Goal: Task Accomplishment & Management: Manage account settings

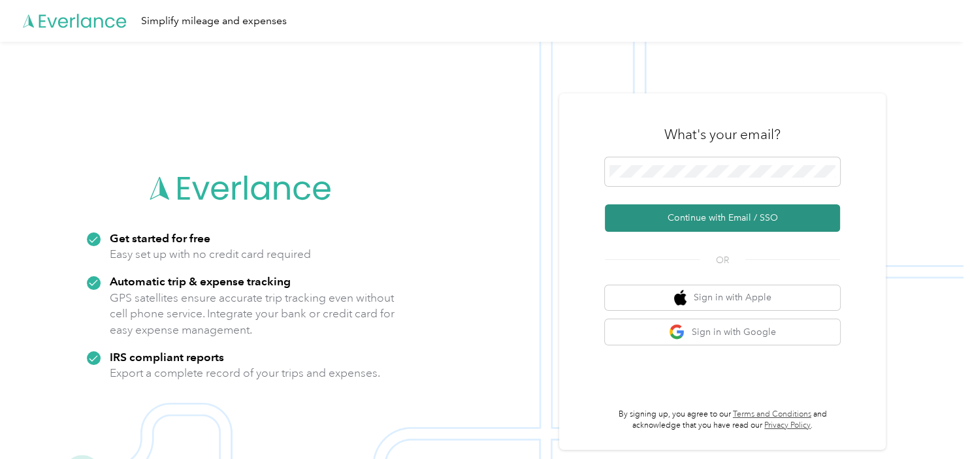
click at [751, 213] on button "Continue with Email / SSO" at bounding box center [722, 217] width 235 height 27
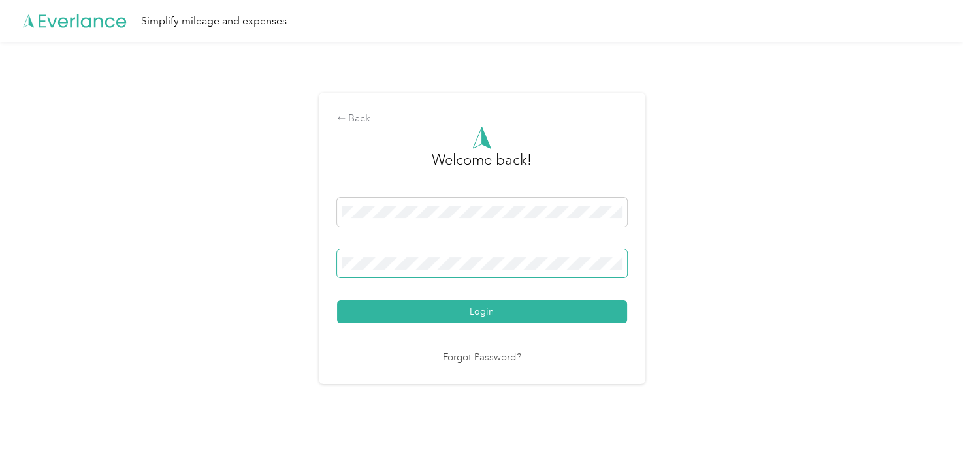
click at [337, 300] on button "Login" at bounding box center [482, 311] width 290 height 23
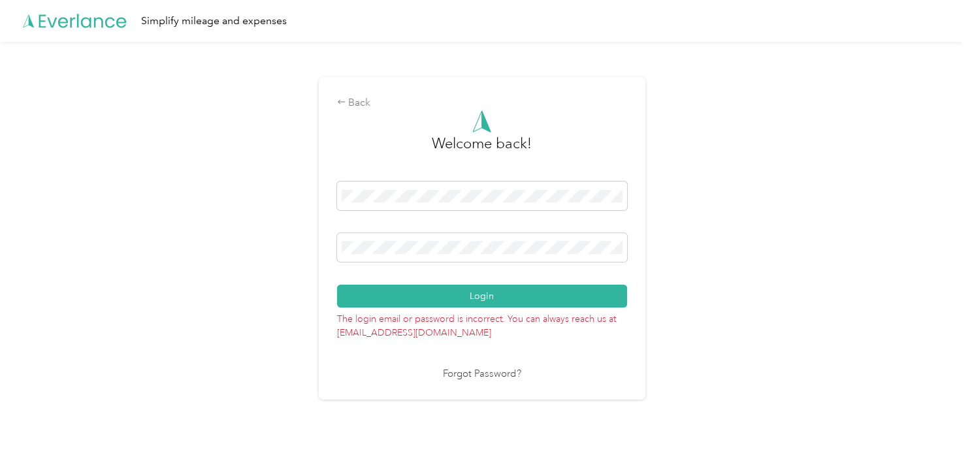
click at [336, 127] on div "Back Welcome back! Login The login email or password is incorrect. You can alwa…" at bounding box center [482, 238] width 326 height 323
click at [337, 285] on button "Login" at bounding box center [482, 296] width 290 height 23
click at [466, 378] on link "Forgot Password?" at bounding box center [482, 374] width 78 height 15
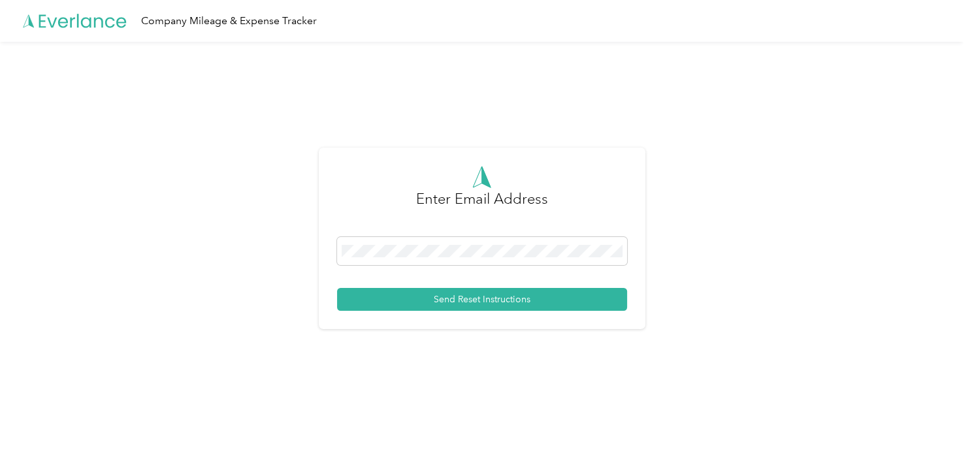
click at [414, 283] on div "Send Reset Instructions" at bounding box center [482, 274] width 290 height 74
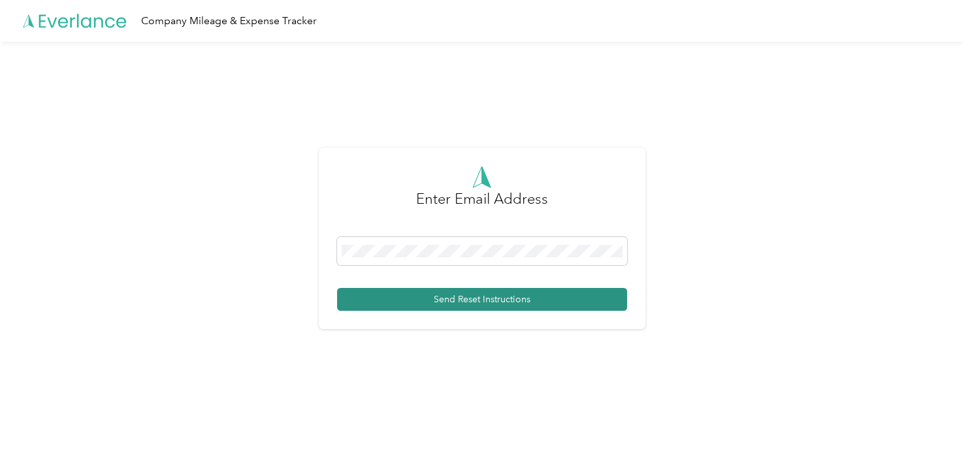
click at [413, 300] on button "Send Reset Instructions" at bounding box center [482, 299] width 290 height 23
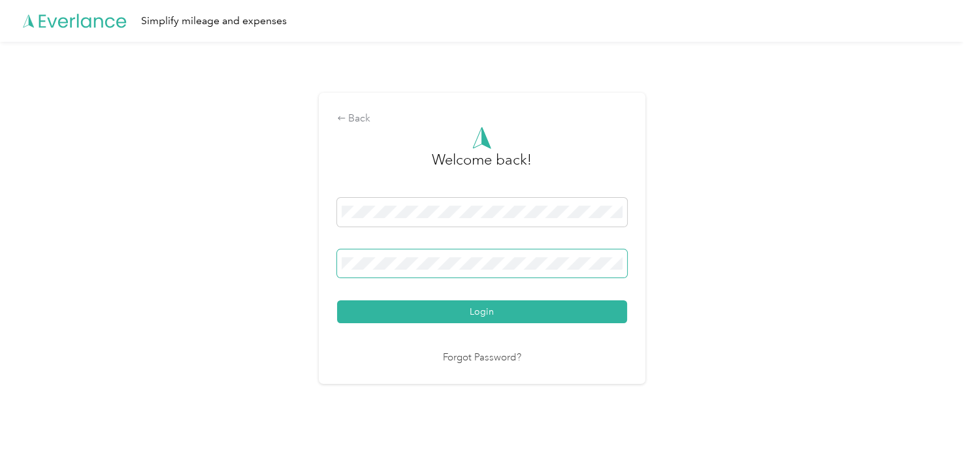
click at [337, 300] on button "Login" at bounding box center [482, 311] width 290 height 23
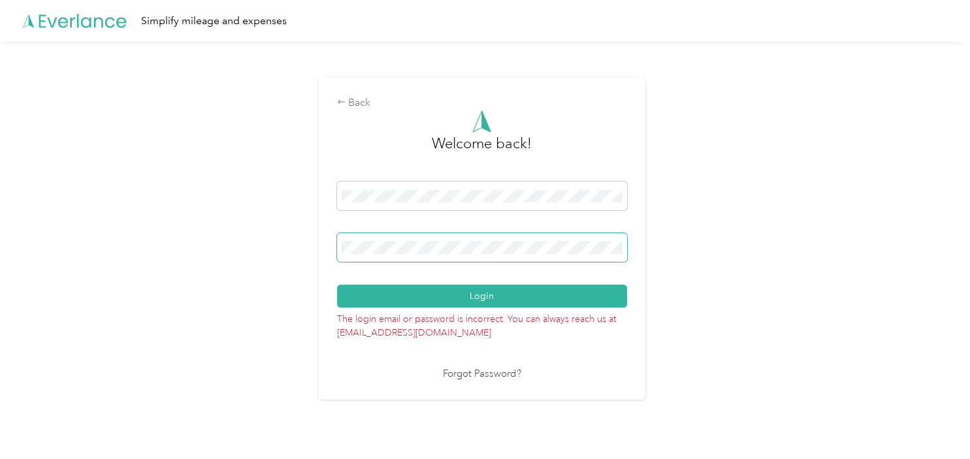
click at [337, 285] on button "Login" at bounding box center [482, 296] width 290 height 23
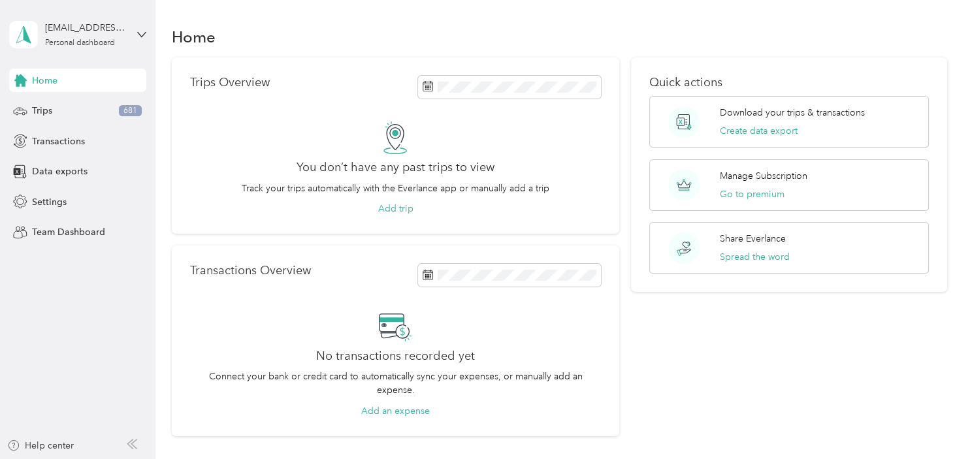
click at [604, 42] on div "Home" at bounding box center [560, 36] width 776 height 27
click at [737, 194] on button "Go to premium" at bounding box center [752, 194] width 65 height 14
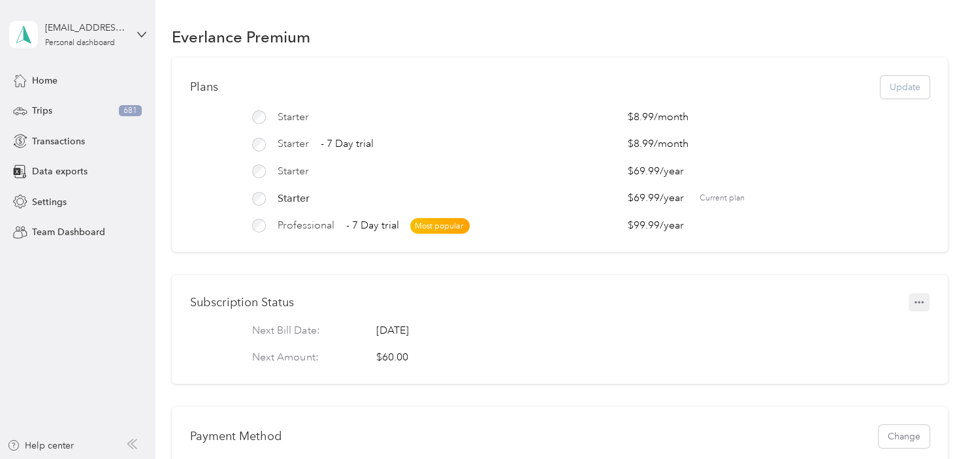
click at [923, 303] on icon "button" at bounding box center [918, 302] width 9 height 9
click at [900, 327] on span "Set to cancel" at bounding box center [900, 324] width 53 height 14
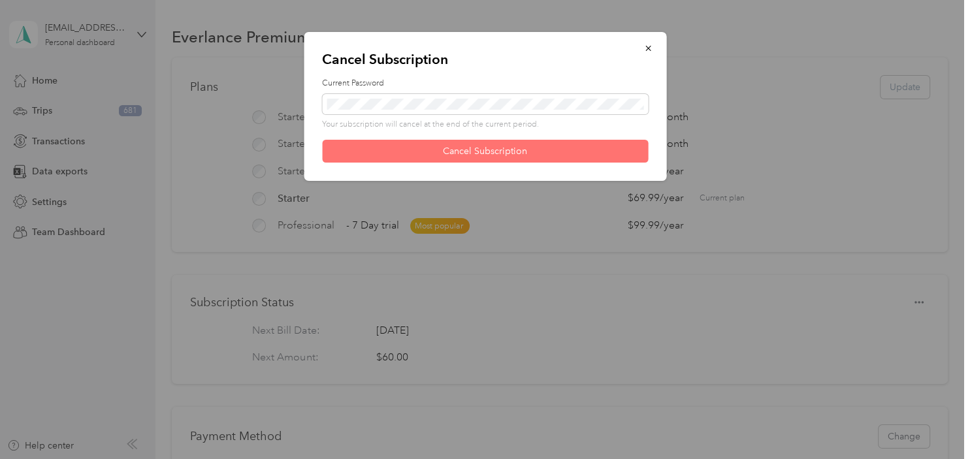
click at [446, 150] on button "Cancel Subscription" at bounding box center [485, 151] width 326 height 23
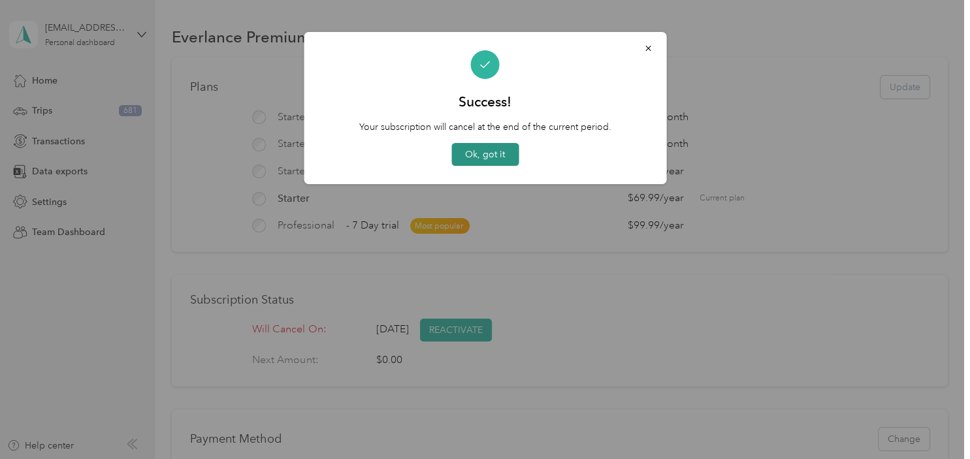
click at [471, 151] on button "Ok, got it" at bounding box center [484, 154] width 67 height 23
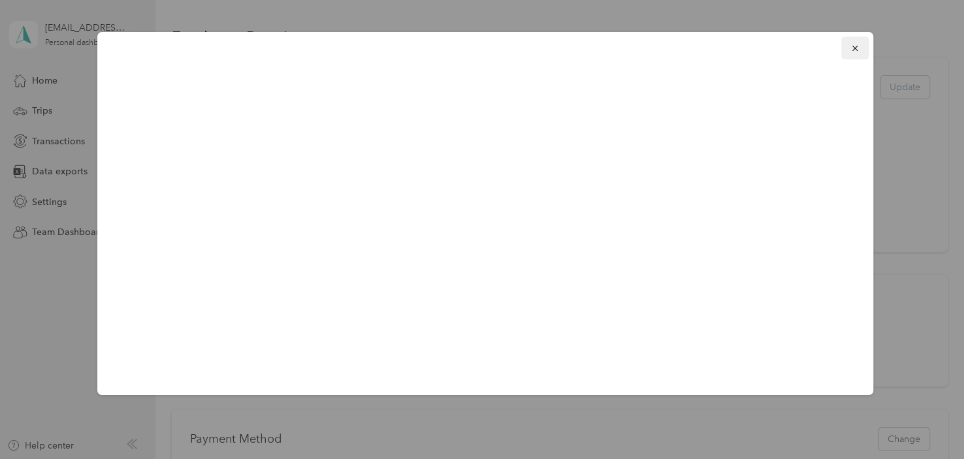
click at [851, 55] on button "button" at bounding box center [854, 48] width 27 height 23
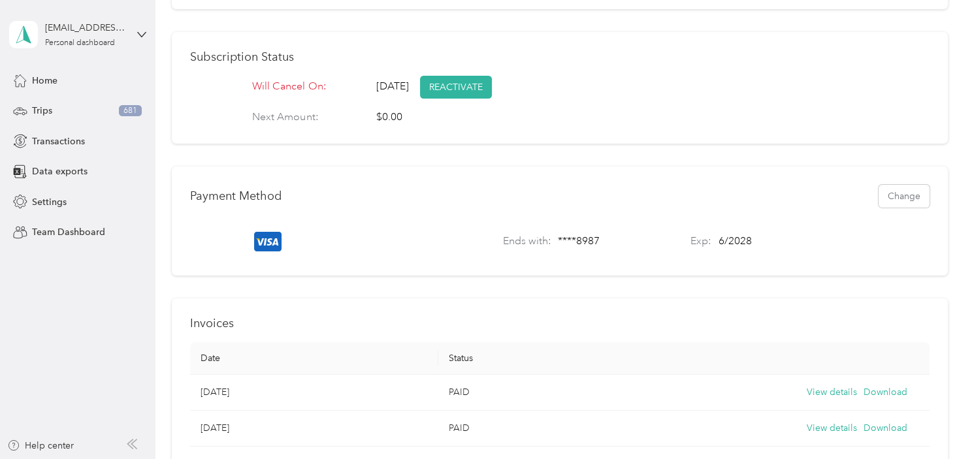
scroll to position [296, 0]
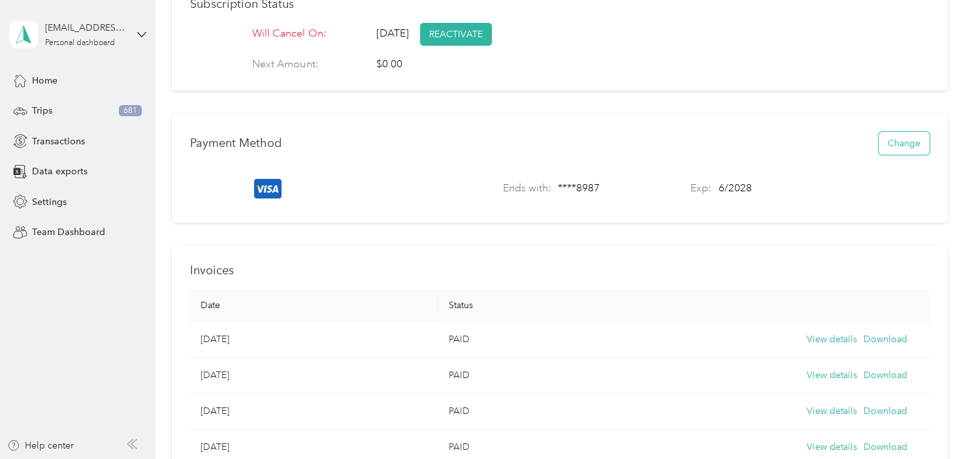
click at [898, 153] on button "Change" at bounding box center [903, 143] width 51 height 23
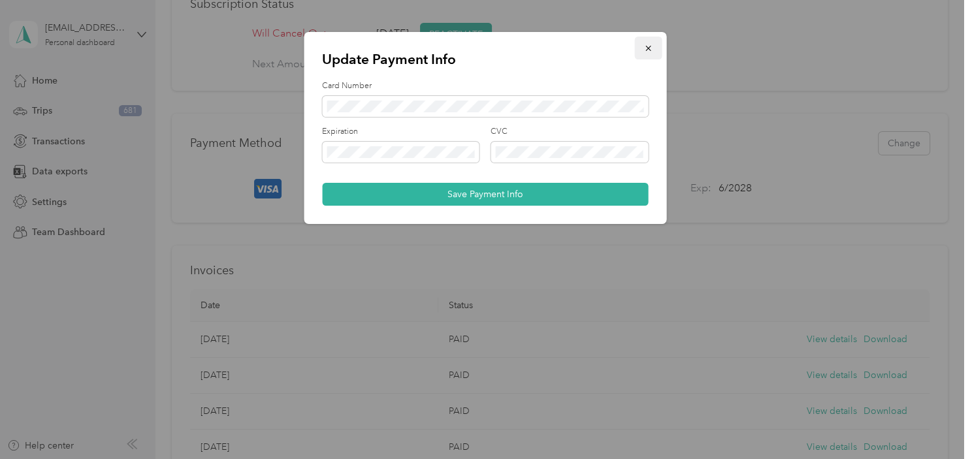
click at [651, 42] on button "button" at bounding box center [647, 48] width 27 height 23
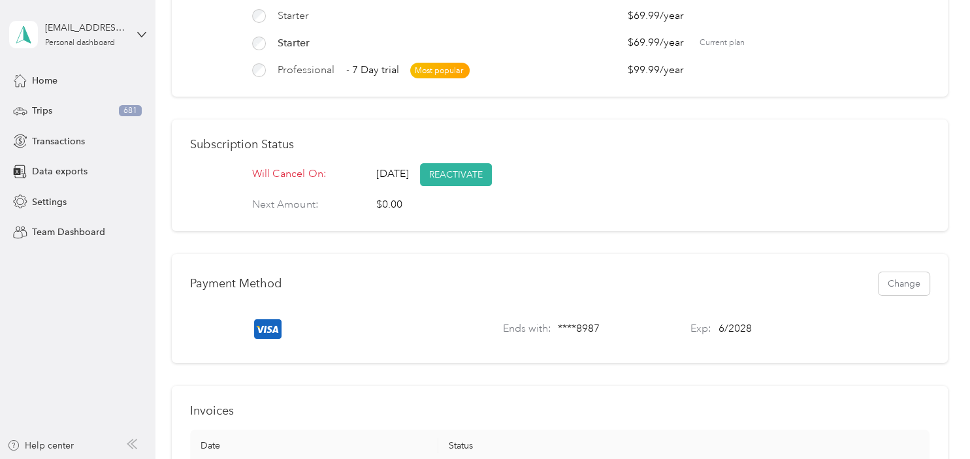
scroll to position [0, 0]
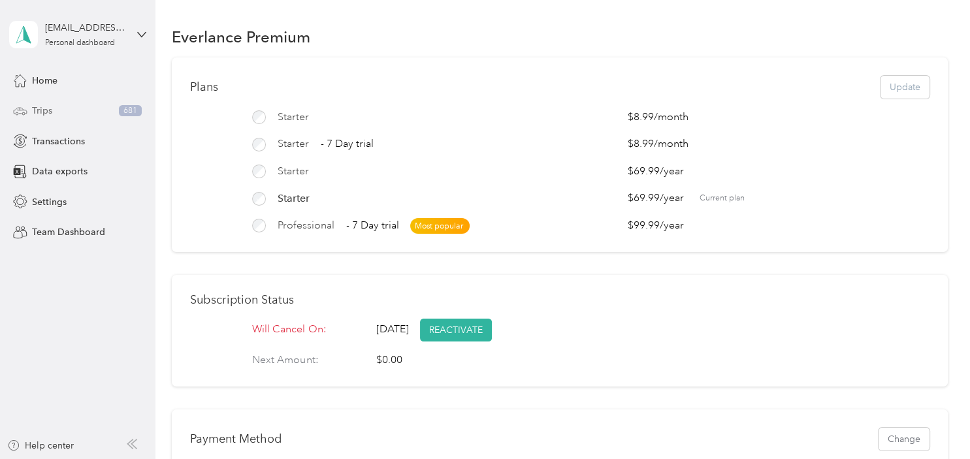
click at [84, 111] on div "Trips 681" at bounding box center [77, 111] width 137 height 24
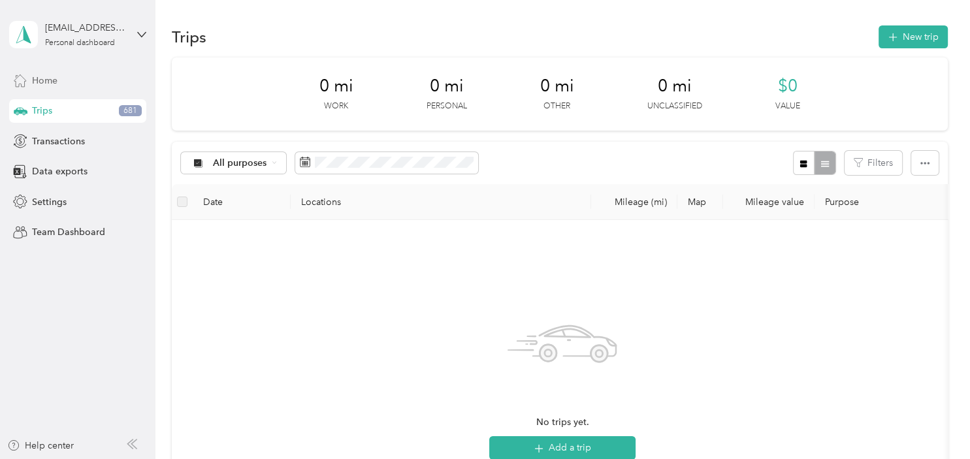
click at [87, 86] on div "Home" at bounding box center [77, 81] width 137 height 24
